Goal: Find specific page/section: Find specific page/section

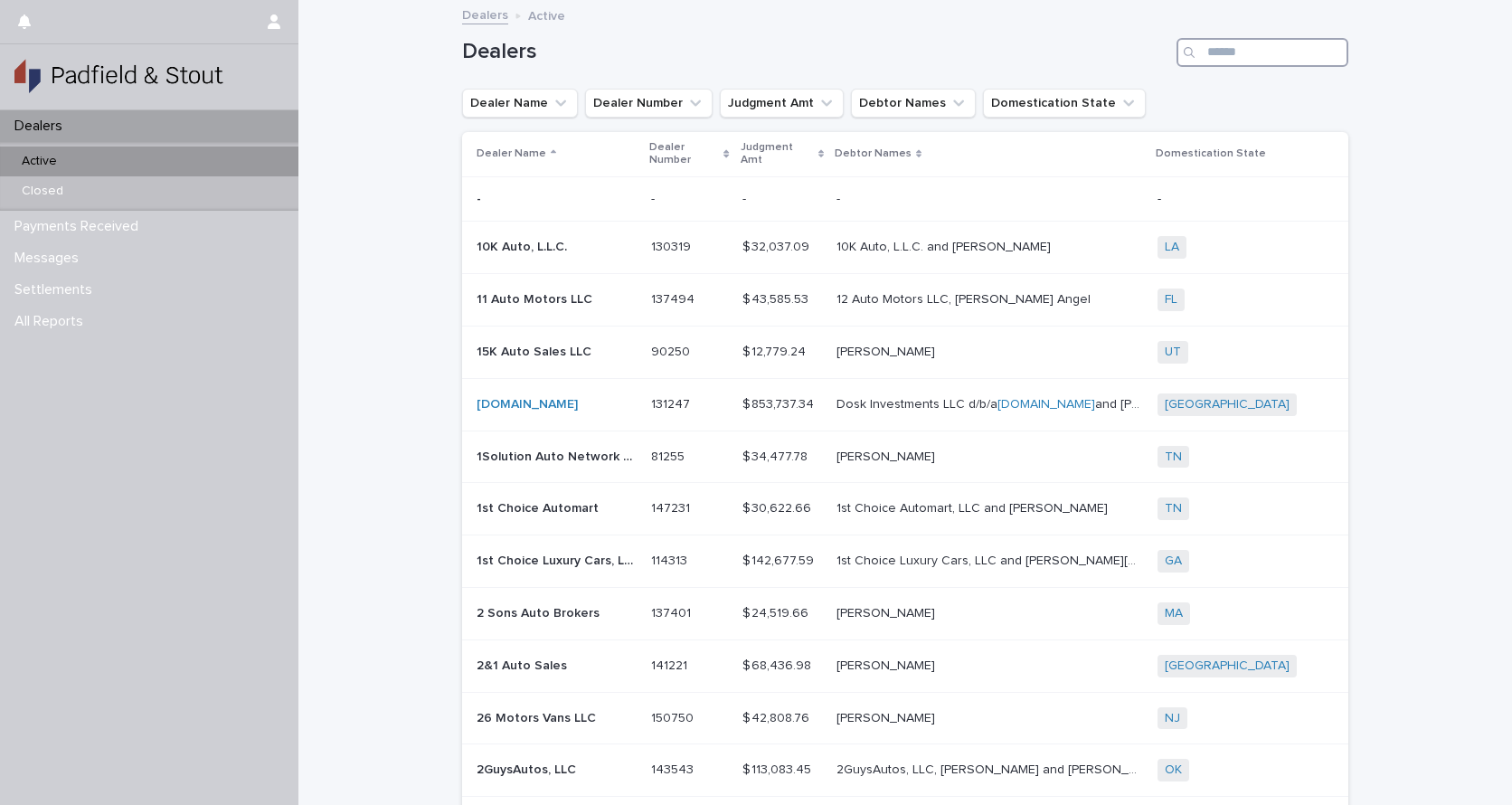
click at [1251, 59] on input "Search" at bounding box center [1262, 52] width 172 height 29
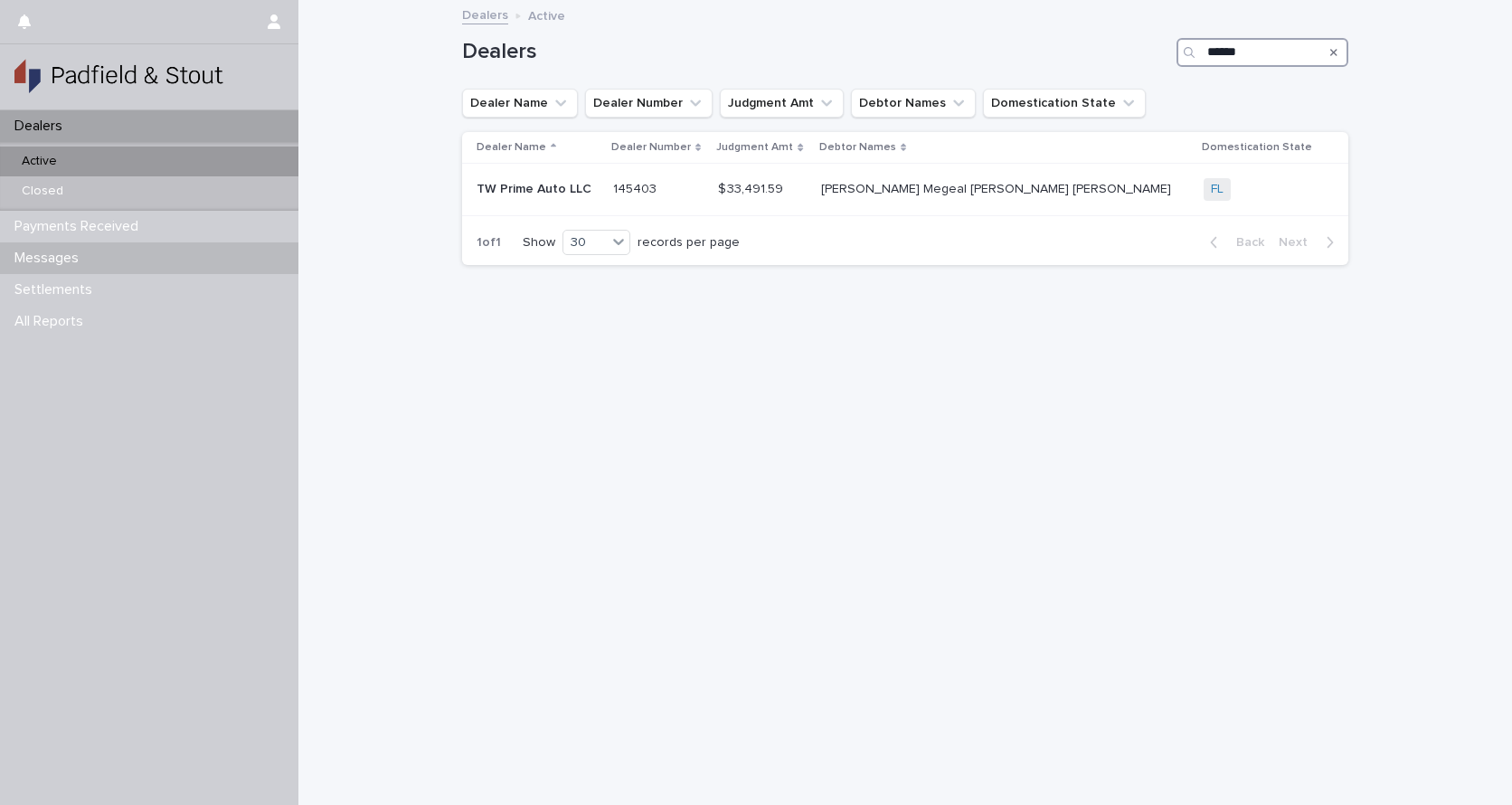
type input "******"
